Goal: Information Seeking & Learning: Learn about a topic

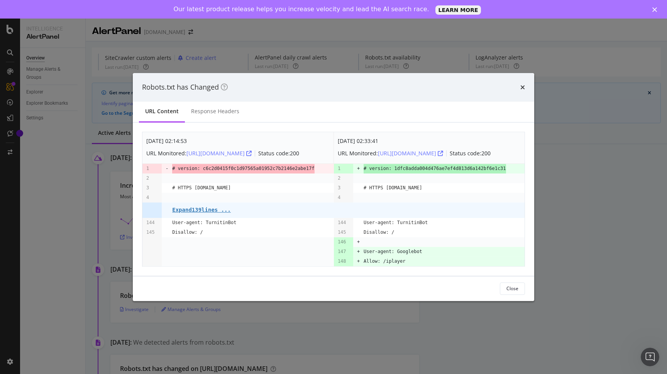
click at [393, 213] on td "modal" at bounding box center [444, 209] width 161 height 15
click at [226, 209] on pre "Expand 139 lines ..." at bounding box center [201, 210] width 59 height 6
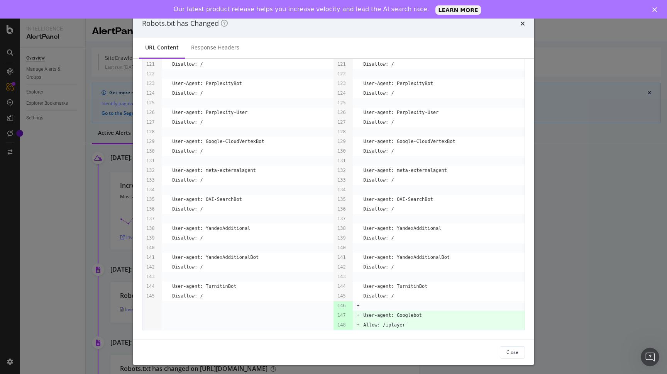
scroll to position [1286, 0]
click at [80, 166] on div "Robots.txt has Changed URL Content Response Headers [DATE] 02:14:53 URL Monitor…" at bounding box center [333, 187] width 667 height 374
